Goal: Information Seeking & Learning: Learn about a topic

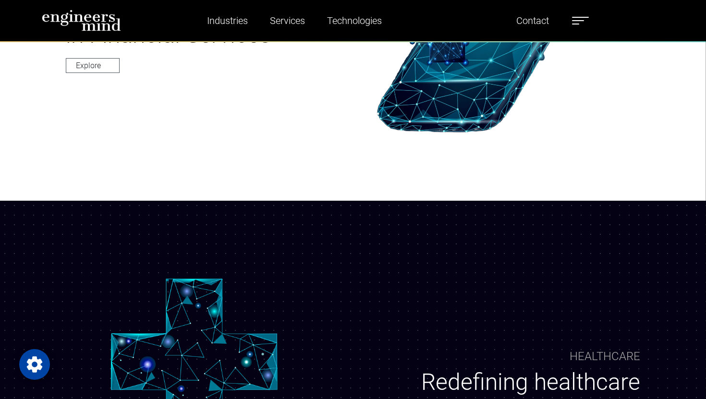
scroll to position [456, 0]
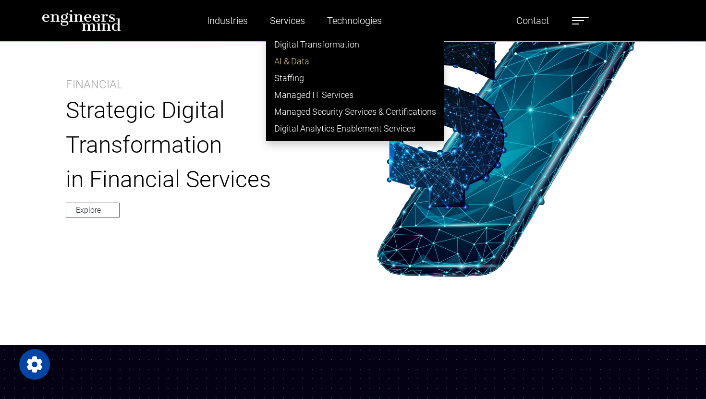
click at [292, 58] on link "AI & Data" at bounding box center [354, 61] width 177 height 17
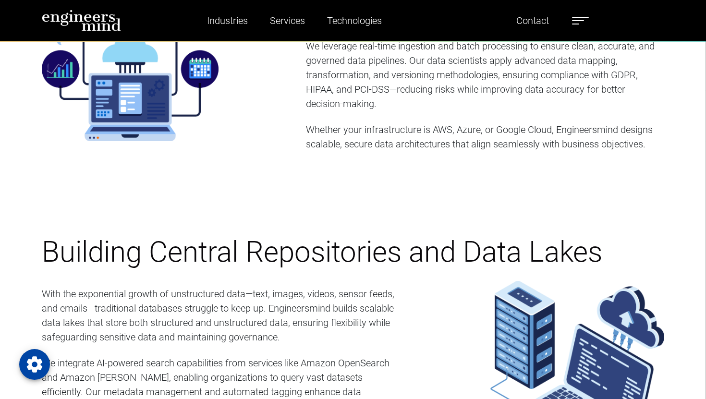
scroll to position [854, 0]
